Goal: Information Seeking & Learning: Learn about a topic

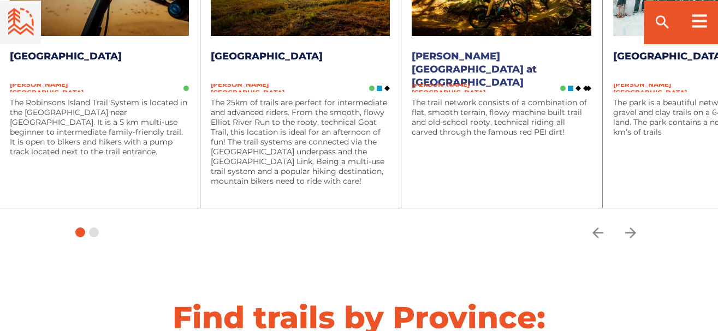
scroll to position [1583, 0]
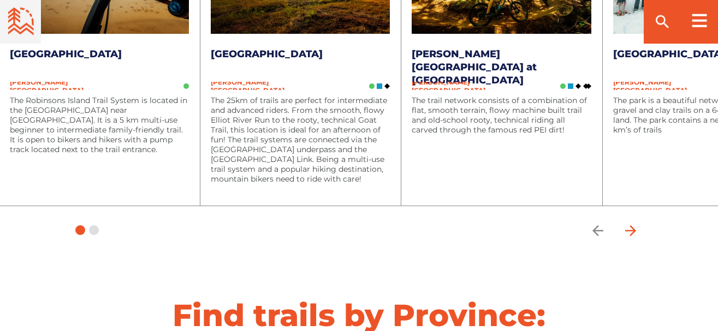
click at [628, 231] on icon "arrow forward" at bounding box center [630, 231] width 16 height 16
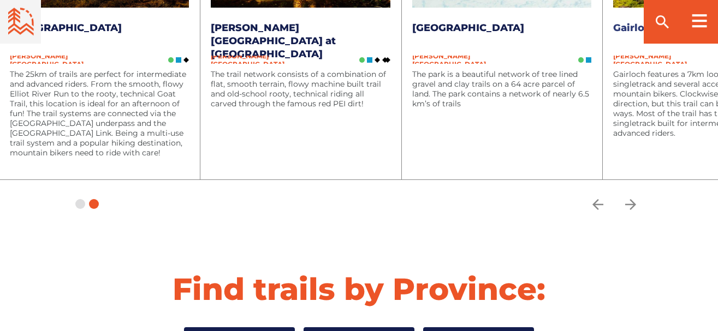
scroll to position [1611, 0]
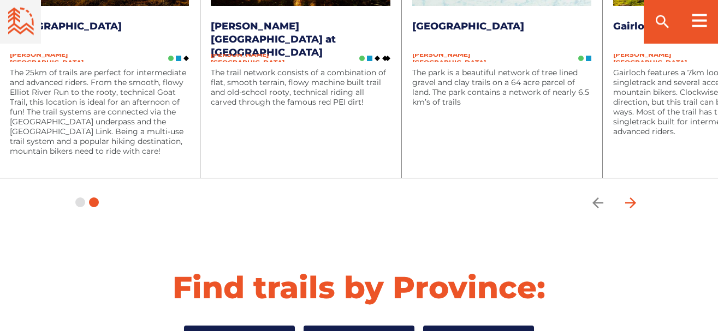
click at [631, 206] on icon "arrow forward" at bounding box center [630, 203] width 16 height 16
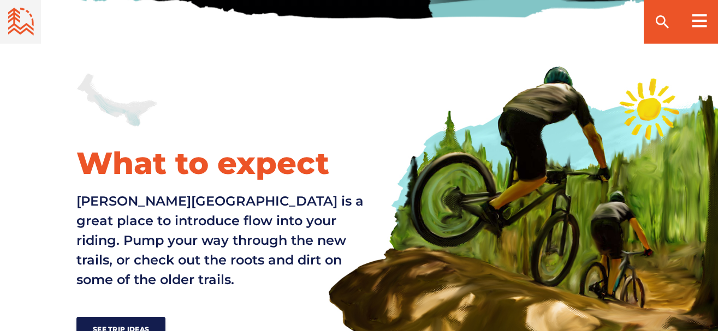
scroll to position [418, 0]
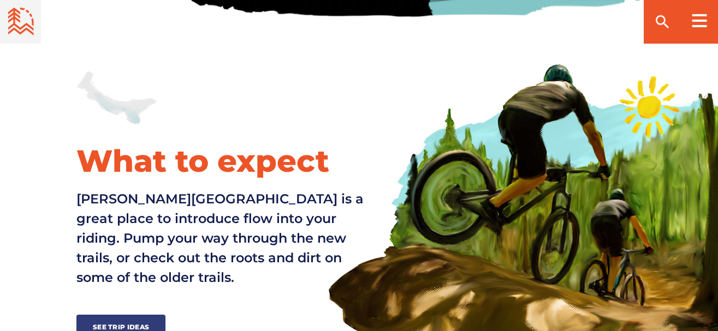
click at [138, 323] on span "See Trip Ideas" at bounding box center [121, 327] width 56 height 8
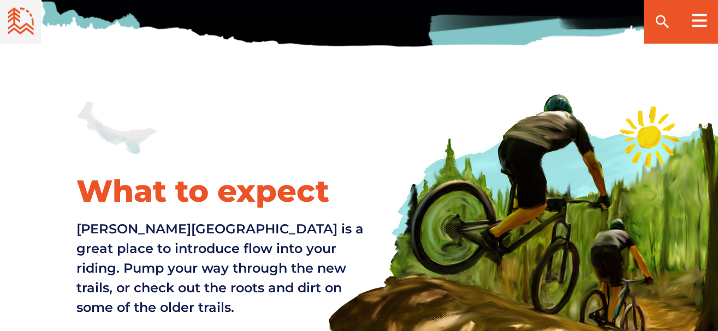
scroll to position [378, 0]
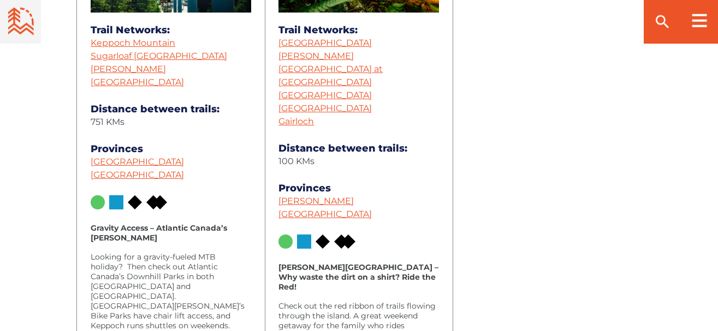
scroll to position [2659, 0]
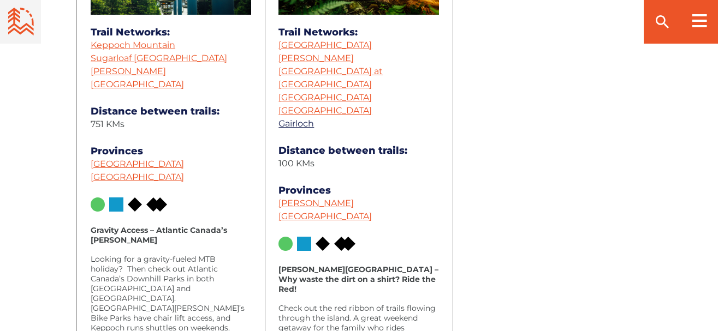
click at [296, 118] on link "Gairloch" at bounding box center [295, 123] width 35 height 10
